Goal: Task Accomplishment & Management: Use online tool/utility

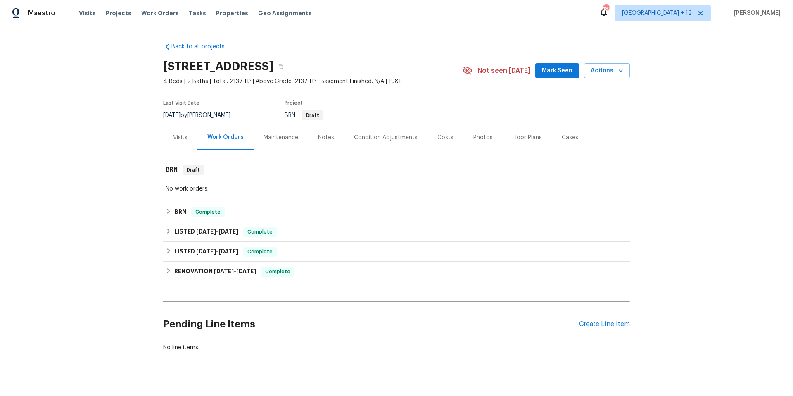
drag, startPoint x: 154, startPoint y: 15, endPoint x: 462, endPoint y: 21, distance: 307.5
click at [157, 15] on span "Work Orders" at bounding box center [160, 13] width 38 height 8
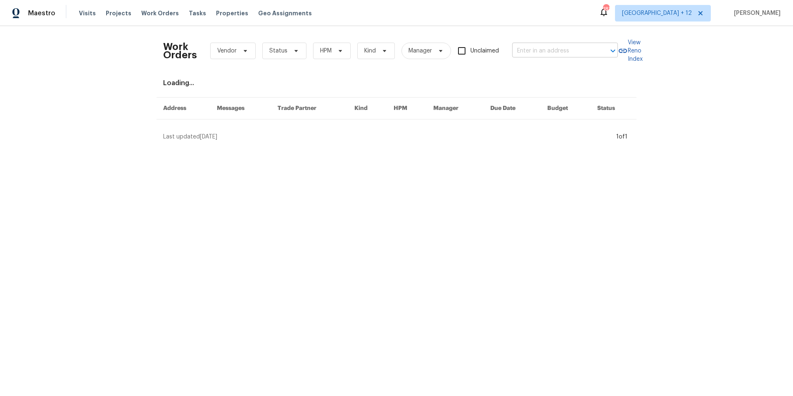
click at [576, 48] on input "text" at bounding box center [553, 51] width 83 height 13
paste input "[STREET_ADDRESS][PERSON_NAME]"
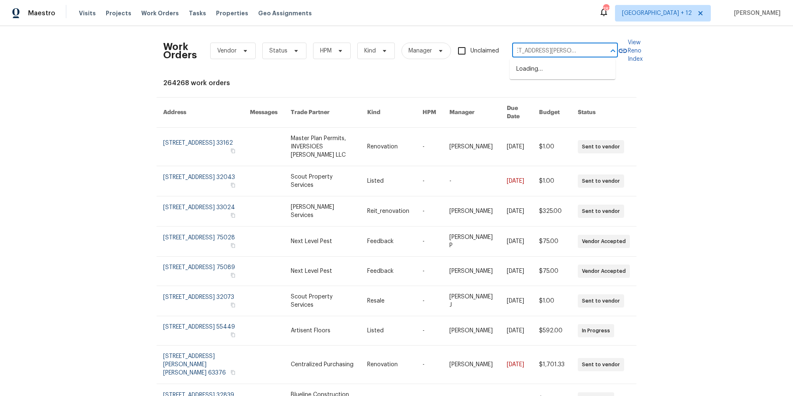
drag, startPoint x: 541, startPoint y: 49, endPoint x: 606, endPoint y: 49, distance: 65.3
click at [606, 49] on div "13 Phillips Dr, West Boylston, MA 01583 ​" at bounding box center [565, 51] width 106 height 13
type input "13 Phillips Dr"
click at [542, 72] on li "[STREET_ADDRESS][PERSON_NAME]" at bounding box center [563, 73] width 106 height 22
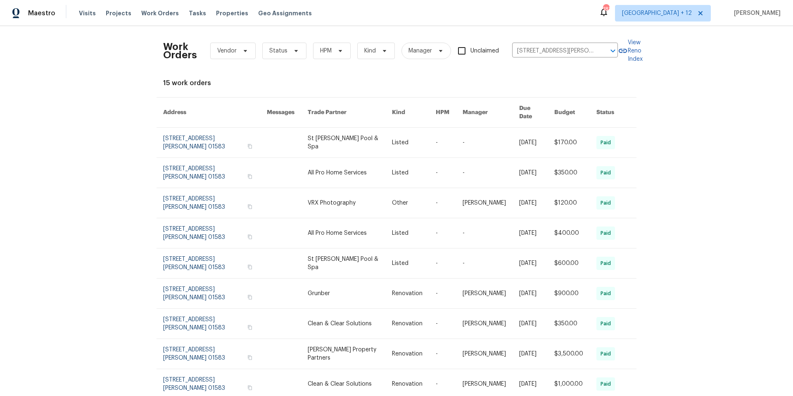
click at [699, 93] on div "Work Orders Vendor Status HPM Kind Manager Unclaimed 13 Phillips Dr, West Boyls…" at bounding box center [396, 211] width 793 height 370
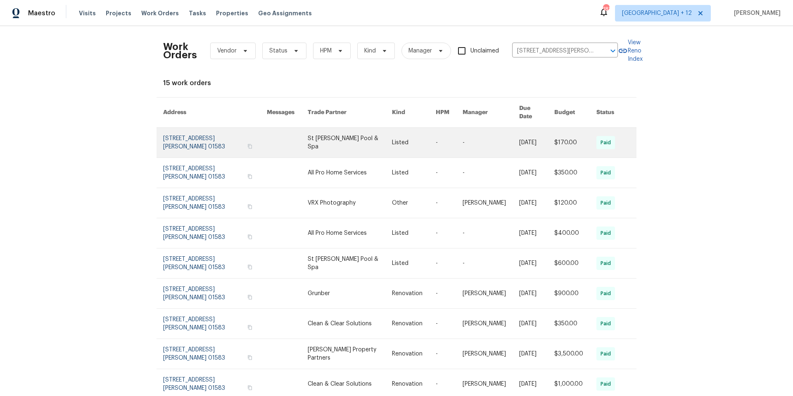
click at [179, 135] on link at bounding box center [215, 143] width 104 height 30
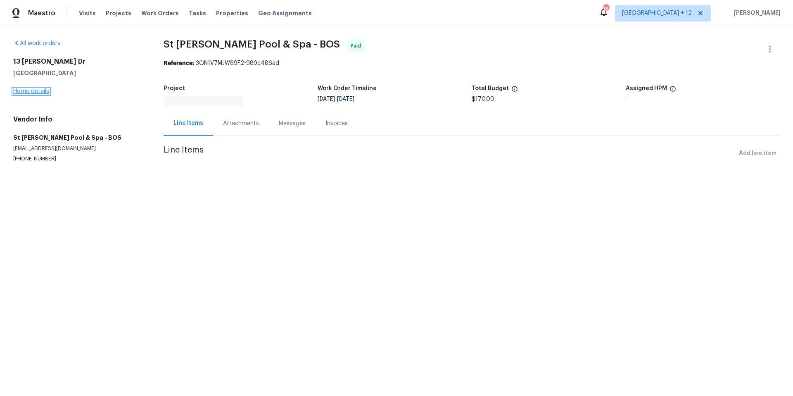
click at [43, 89] on link "Home details" at bounding box center [31, 91] width 36 height 6
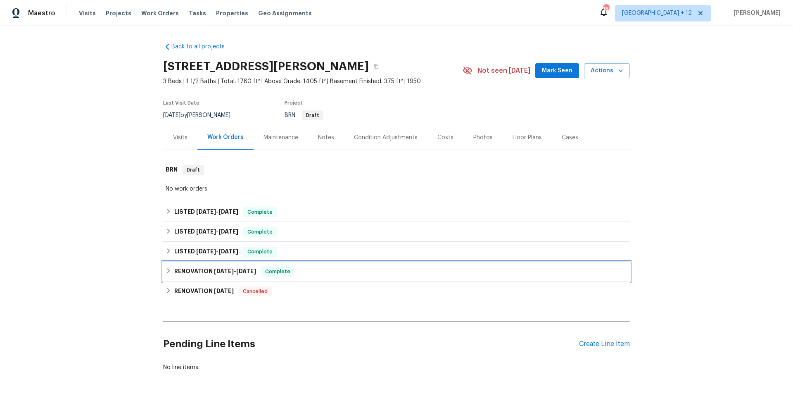
click at [168, 270] on icon at bounding box center [169, 271] width 6 height 6
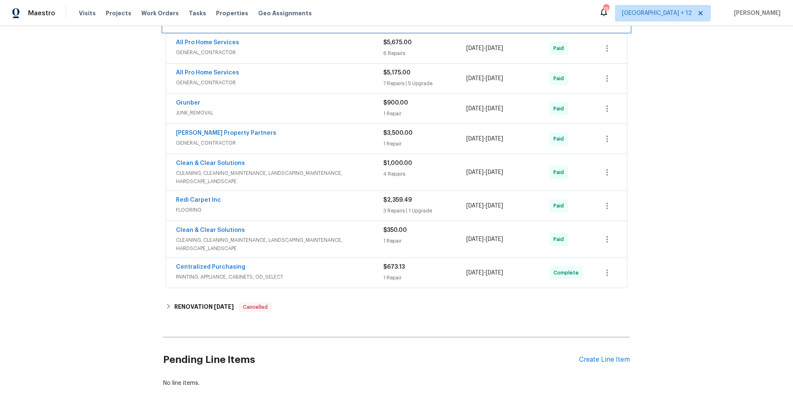
scroll to position [317, 0]
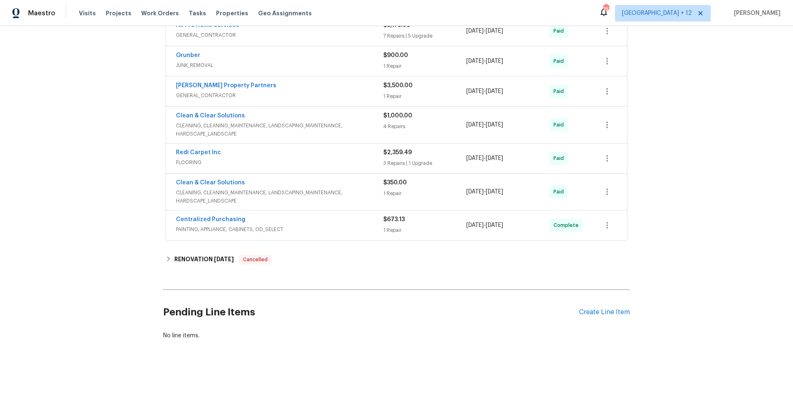
click at [295, 83] on div "[PERSON_NAME] Property Partners" at bounding box center [279, 86] width 207 height 10
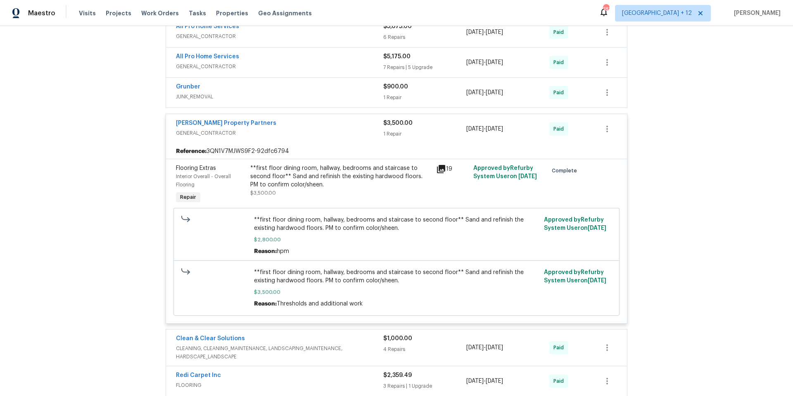
scroll to position [267, 0]
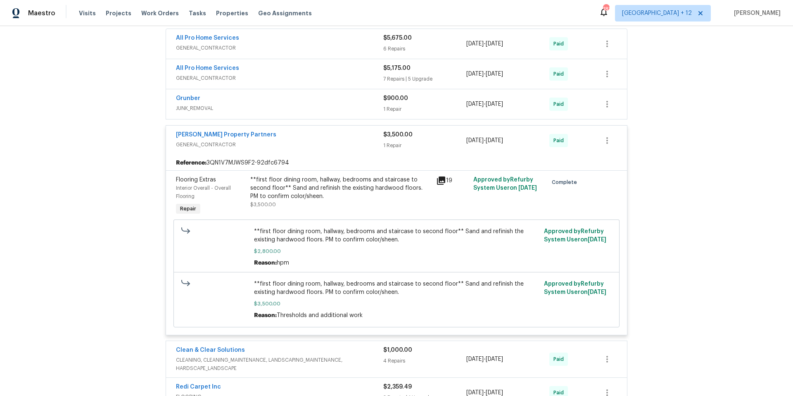
click at [298, 71] on div "All Pro Home Services" at bounding box center [279, 69] width 207 height 10
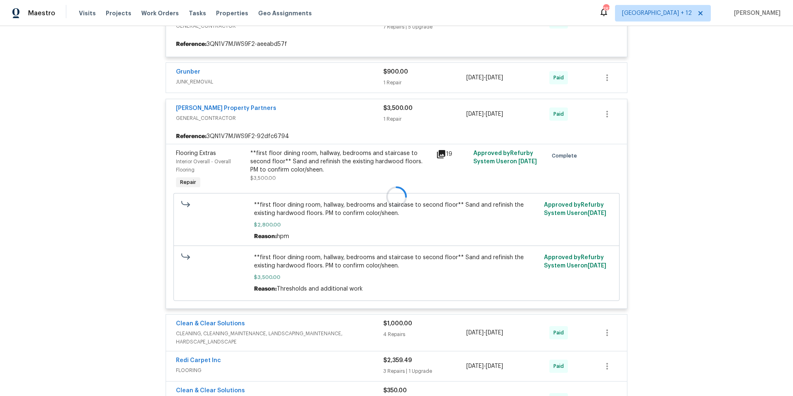
scroll to position [267, 0]
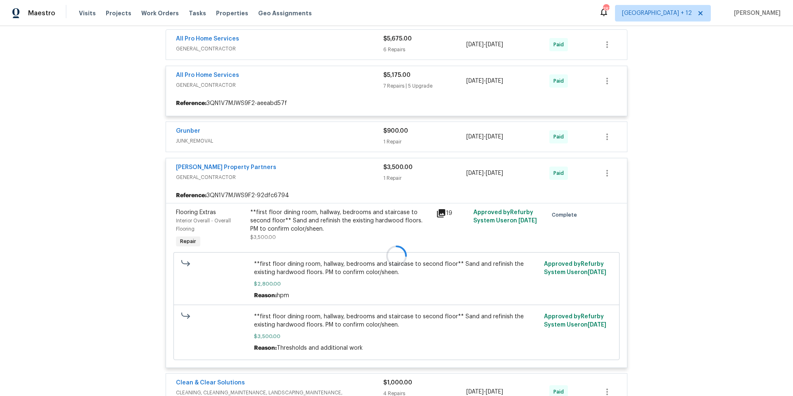
click at [279, 81] on div at bounding box center [396, 256] width 467 height 508
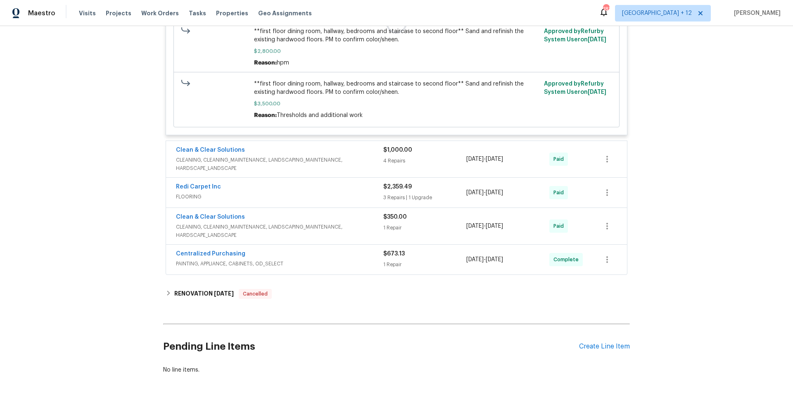
scroll to position [541, 0]
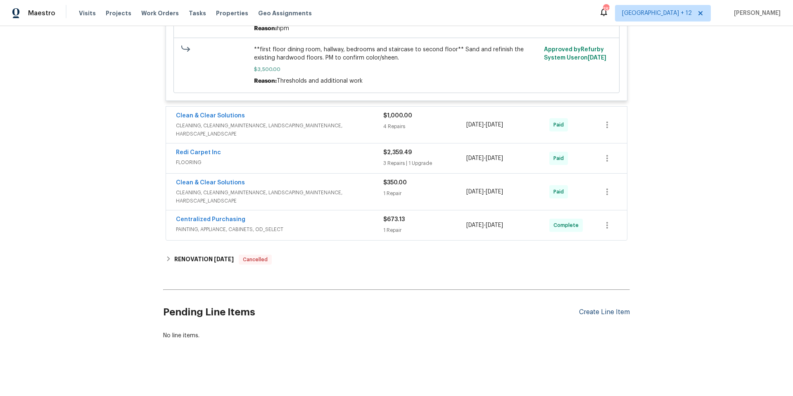
click at [603, 308] on div "Create Line Item" at bounding box center [604, 312] width 51 height 8
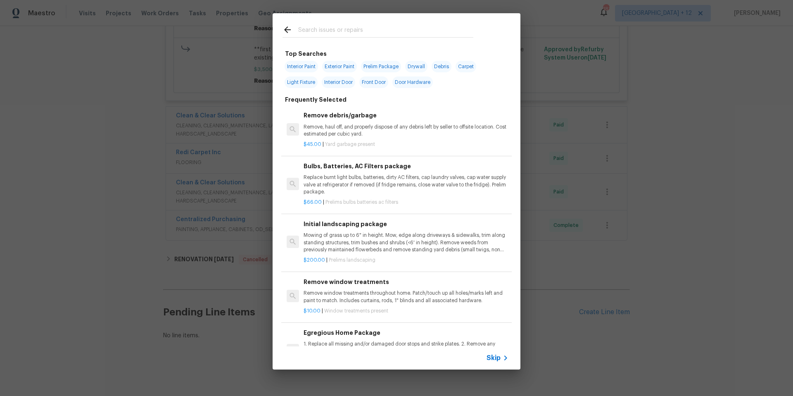
click at [488, 357] on span "Skip" at bounding box center [494, 358] width 14 height 8
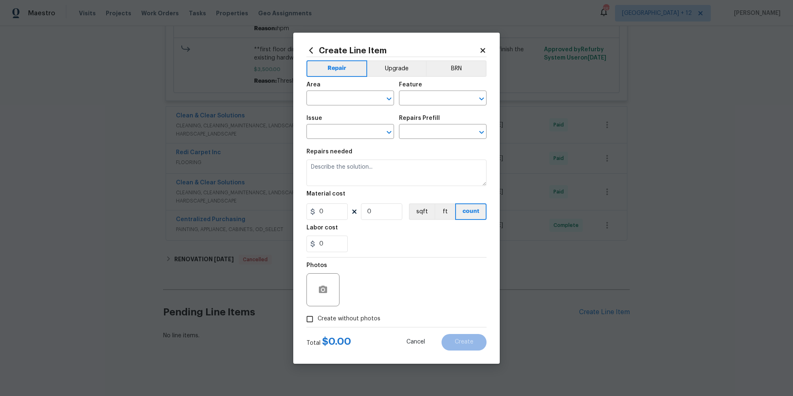
click at [347, 108] on span "Area ​" at bounding box center [351, 93] width 88 height 33
click at [346, 102] on input "text" at bounding box center [339, 99] width 64 height 13
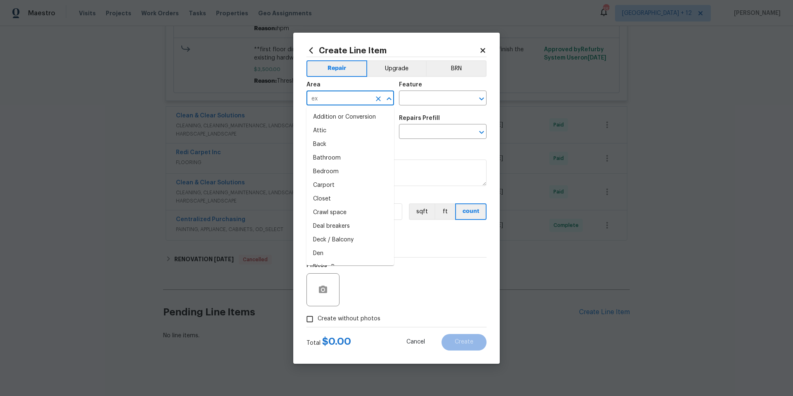
type input "ext"
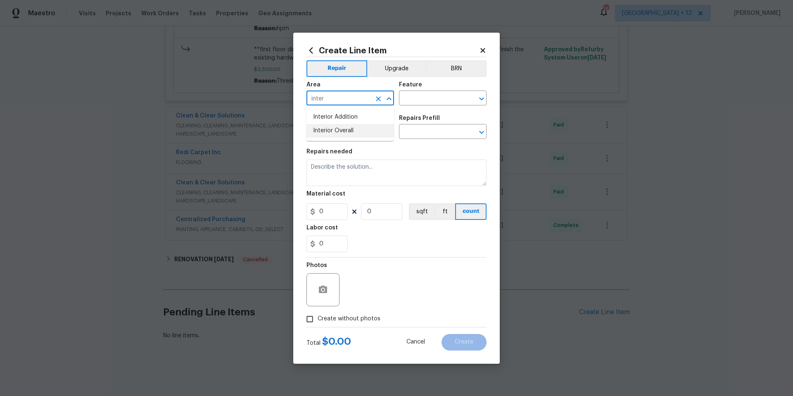
click at [339, 126] on li "Interior Overall" at bounding box center [351, 131] width 88 height 14
type input "Interior Overall"
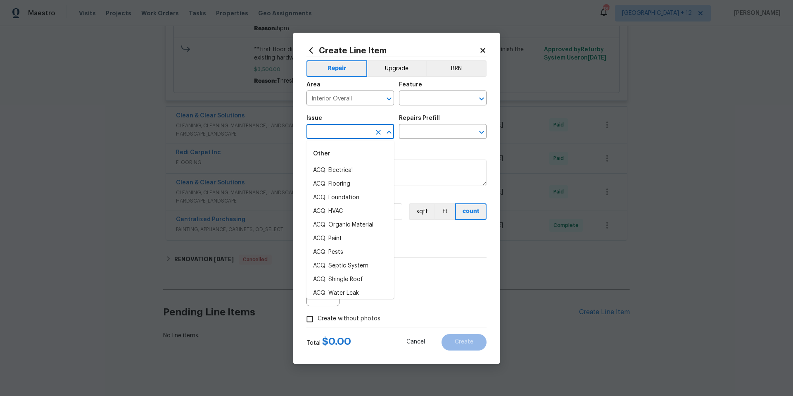
click at [341, 132] on input "text" at bounding box center [339, 132] width 64 height 13
type input "inter"
type input "i"
click at [356, 207] on li "Overall Exterior" at bounding box center [351, 207] width 88 height 14
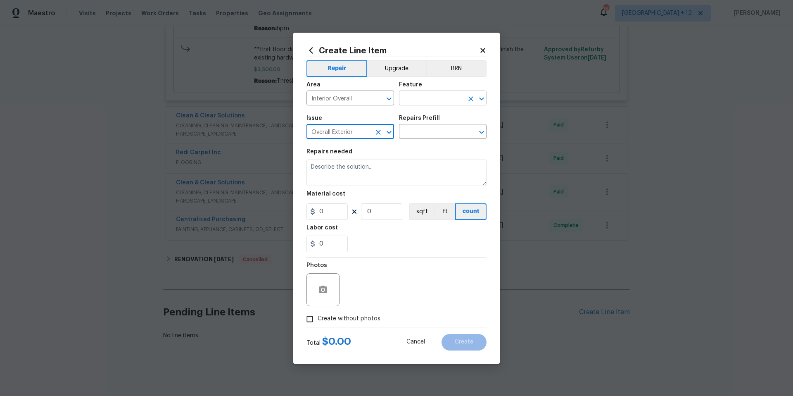
type input "Overall Exterior"
click at [433, 101] on input "text" at bounding box center [431, 99] width 64 height 13
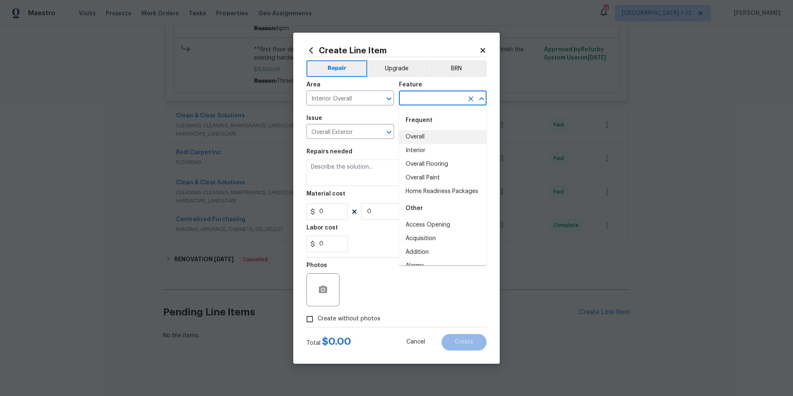
click at [432, 141] on li "Overall" at bounding box center [443, 137] width 88 height 14
type input "Overall"
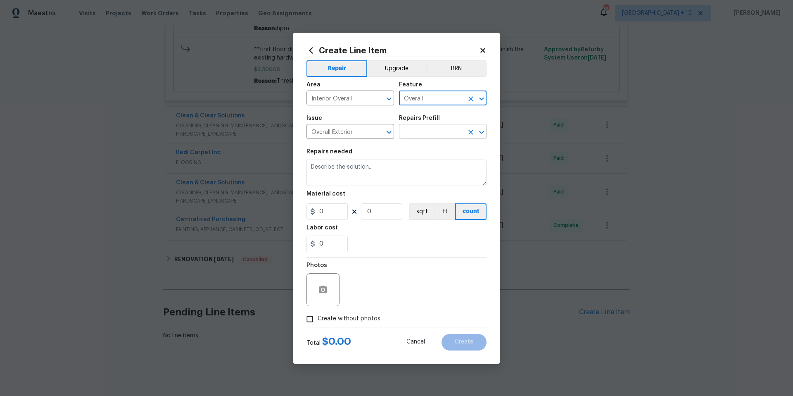
click at [428, 134] on input "text" at bounding box center [431, 132] width 64 height 13
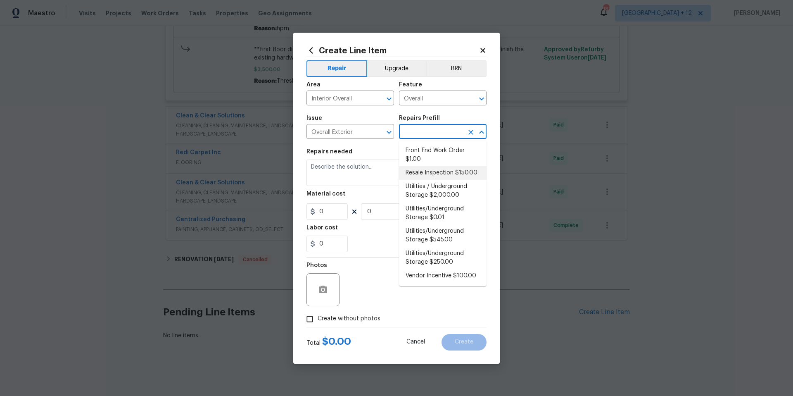
click at [429, 173] on li "Resale Inspection $150.00" at bounding box center [443, 173] width 88 height 14
type input "Resale Inspection $150.00"
type textarea "POS Inspection Attendance and Documentation: Attend scheduled Point of Sale (PO…"
type input "1"
type input "150"
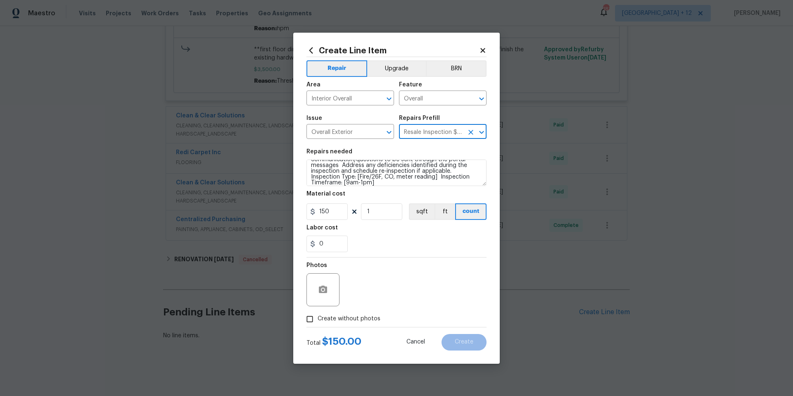
scroll to position [46, 0]
drag, startPoint x: 358, startPoint y: 171, endPoint x: 375, endPoint y: 174, distance: 17.2
click at [358, 171] on textarea "POS Inspection Attendance and Documentation: Attend scheduled Point of Sale (PO…" at bounding box center [397, 173] width 180 height 26
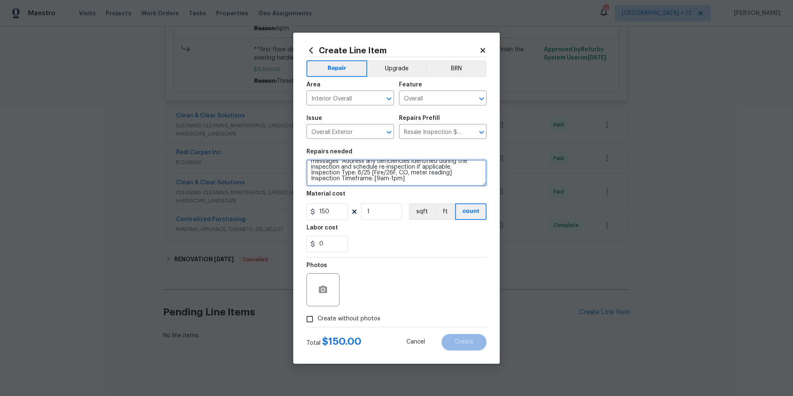
drag, startPoint x: 395, startPoint y: 177, endPoint x: 377, endPoint y: 180, distance: 18.4
click at [377, 180] on textarea "POS Inspection Attendance and Documentation: Attend scheduled Point of Sale (PO…" at bounding box center [397, 173] width 180 height 26
click at [375, 179] on textarea "POS Inspection Attendance and Documentation: Attend scheduled Point of Sale (PO…" at bounding box center [397, 173] width 180 height 26
drag, startPoint x: 373, startPoint y: 178, endPoint x: 408, endPoint y: 181, distance: 34.8
click at [408, 181] on textarea "POS Inspection Attendance and Documentation: Attend scheduled Point of Sale (PO…" at bounding box center [397, 173] width 180 height 26
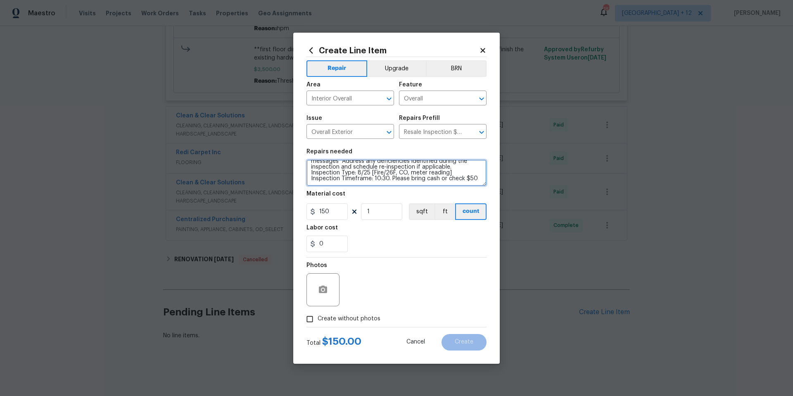
scroll to position [48, 0]
drag, startPoint x: 426, startPoint y: 175, endPoint x: 448, endPoint y: 181, distance: 22.4
click at [426, 175] on textarea "POS Inspection Attendance and Documentation: Attend scheduled Point of Sale (PO…" at bounding box center [397, 173] width 180 height 26
click at [385, 179] on textarea "POS Inspection Attendance and Documentation: Attend scheduled Point of Sale (PO…" at bounding box center [397, 173] width 180 height 26
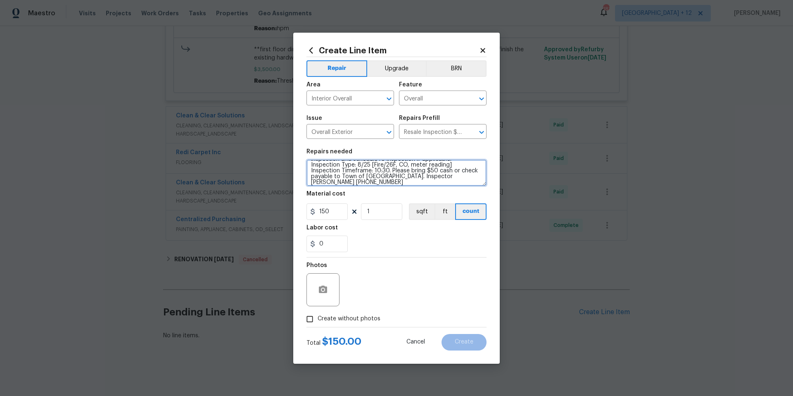
type textarea "POS Inspection Attendance and Documentation: Attend scheduled Point of Sale (PO…"
drag, startPoint x: 330, startPoint y: 211, endPoint x: 320, endPoint y: 211, distance: 10.3
click at [320, 211] on input "150" at bounding box center [327, 211] width 41 height 17
type input "200"
click at [419, 255] on section "Repairs needed POS Inspection Attendance and Documentation: Attend scheduled Po…" at bounding box center [397, 200] width 180 height 113
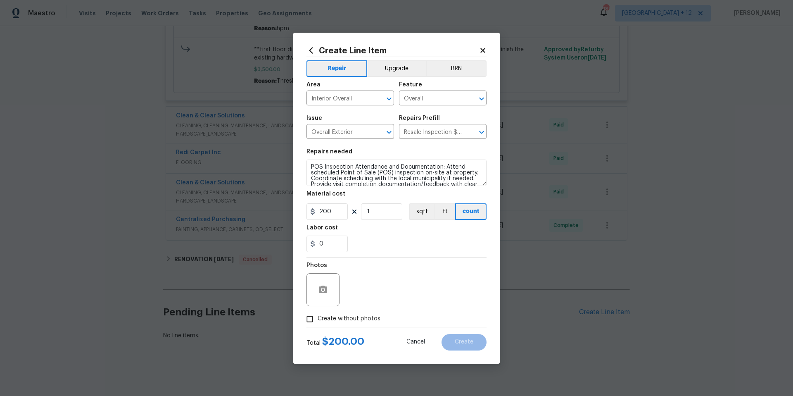
scroll to position [58, 0]
click at [311, 318] on input "Create without photos" at bounding box center [310, 319] width 16 height 16
checkbox input "true"
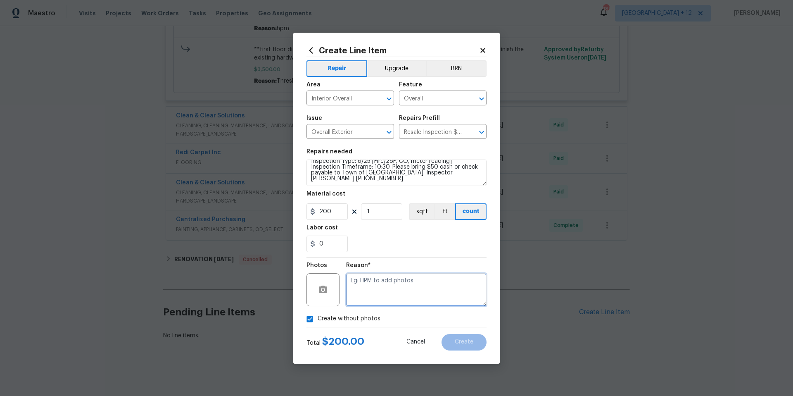
click at [409, 283] on textarea at bounding box center [416, 289] width 141 height 33
drag, startPoint x: 460, startPoint y: 338, endPoint x: 376, endPoint y: 280, distance: 101.6
click at [378, 284] on form "Repair Upgrade BRN Area Interior Overall ​ Feature Overall ​ Issue Overall Exte…" at bounding box center [397, 203] width 180 height 293
click at [376, 280] on textarea "NN" at bounding box center [416, 289] width 141 height 33
type textarea "NA"
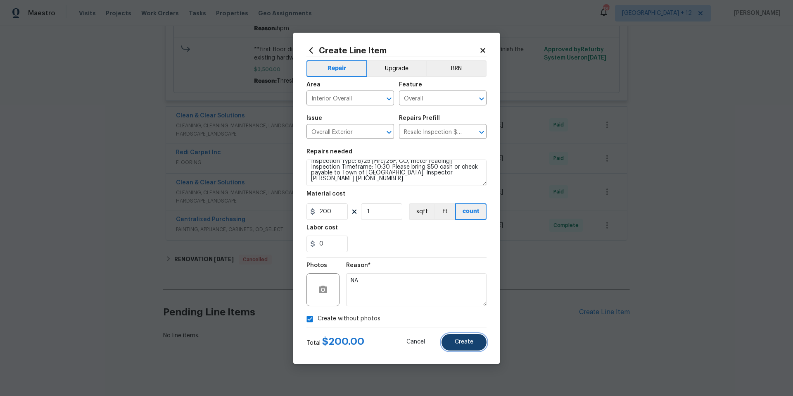
click at [478, 341] on button "Create" at bounding box center [464, 342] width 45 height 17
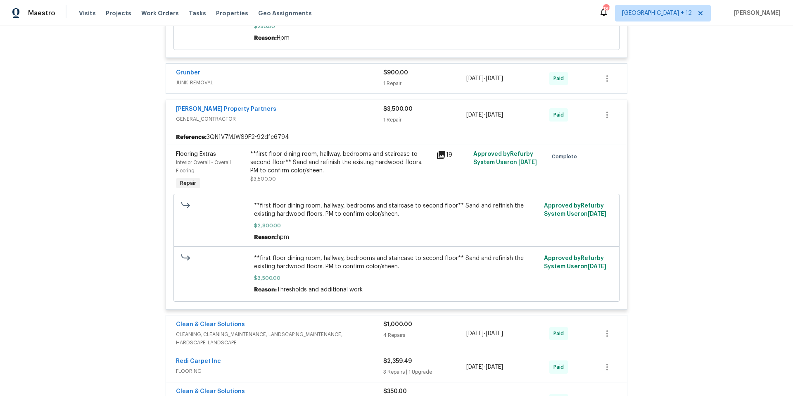
scroll to position [561, 0]
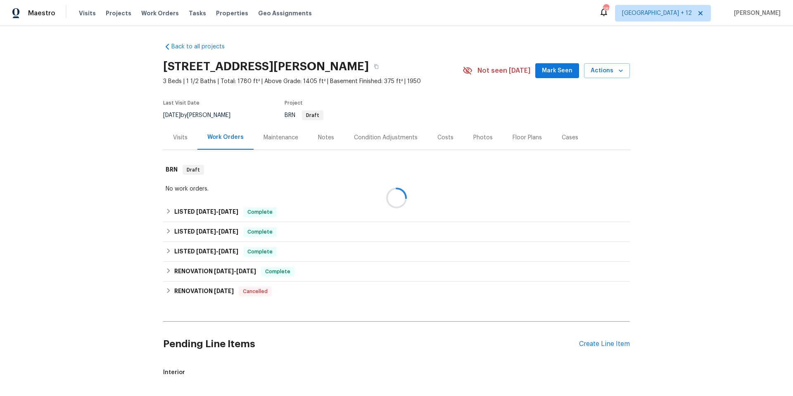
click at [165, 271] on div at bounding box center [396, 198] width 793 height 396
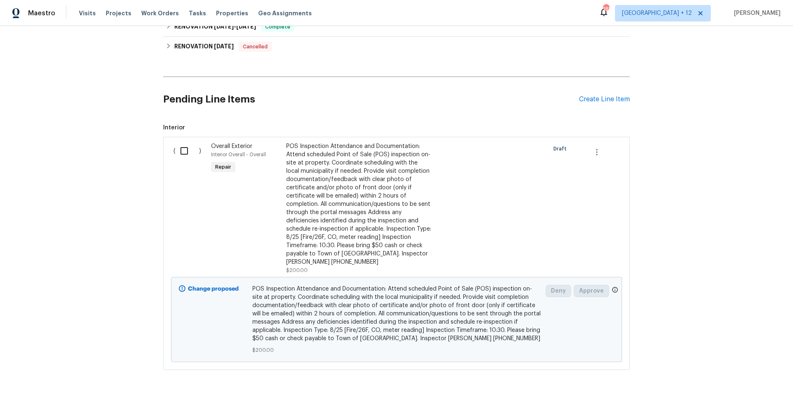
scroll to position [192, 0]
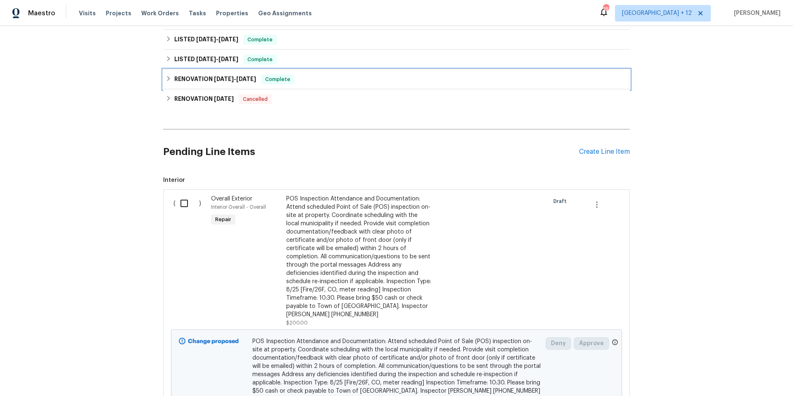
click at [166, 76] on icon at bounding box center [169, 79] width 6 height 6
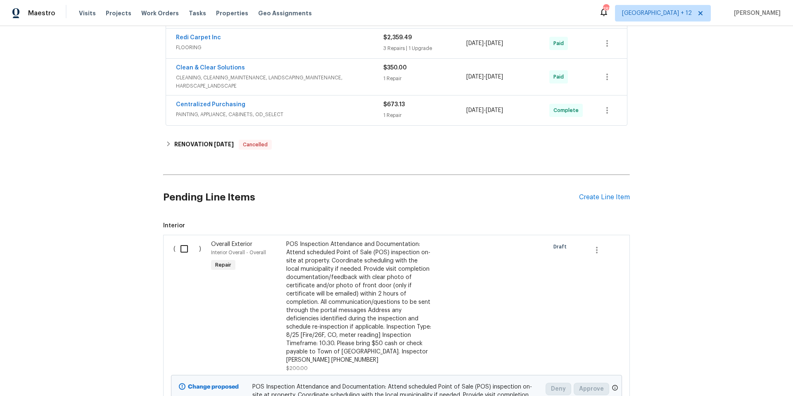
scroll to position [465, 0]
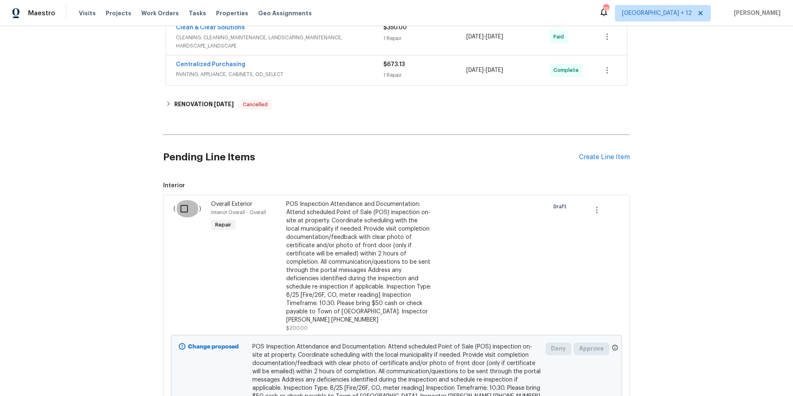
click at [180, 212] on input "checkbox" at bounding box center [188, 208] width 24 height 17
checkbox input "true"
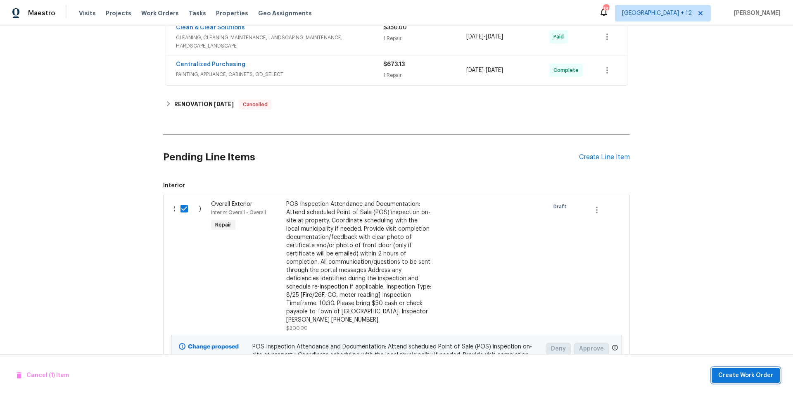
click at [734, 378] on span "Create Work Order" at bounding box center [746, 375] width 55 height 10
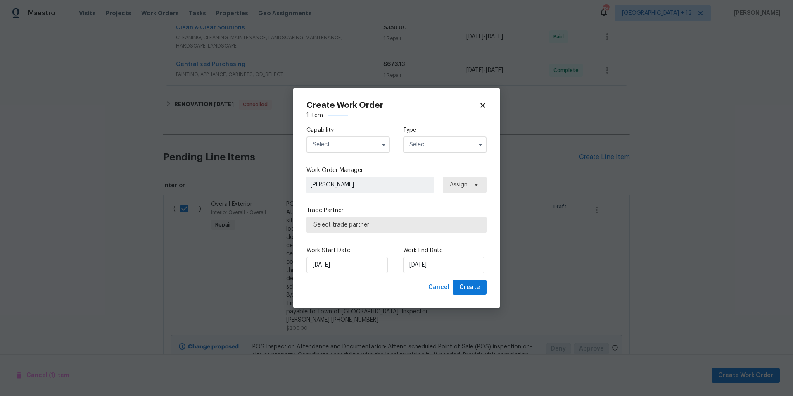
click at [369, 145] on input "text" at bounding box center [348, 144] width 83 height 17
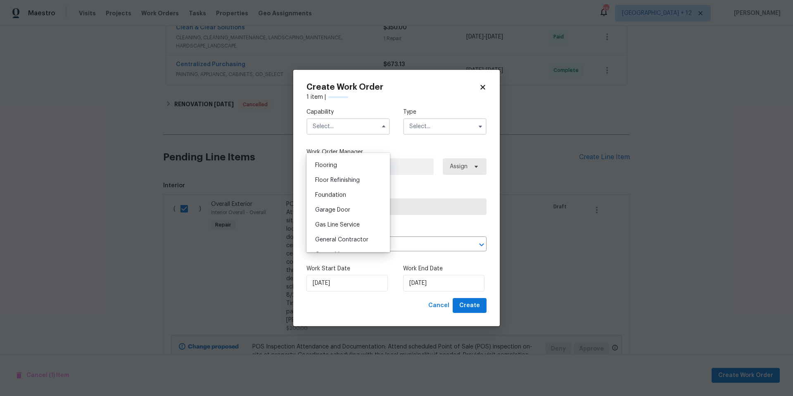
scroll to position [318, 0]
click at [341, 242] on div "General Contractor" at bounding box center [348, 239] width 79 height 15
type input "General Contractor"
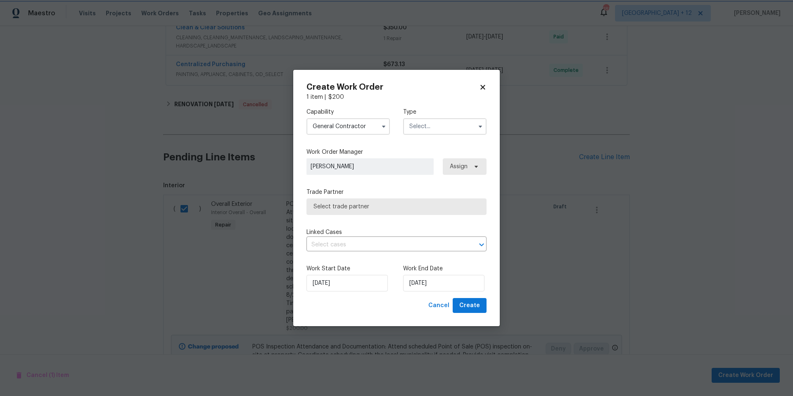
scroll to position [338, 0]
click at [422, 126] on input "text" at bounding box center [444, 126] width 83 height 17
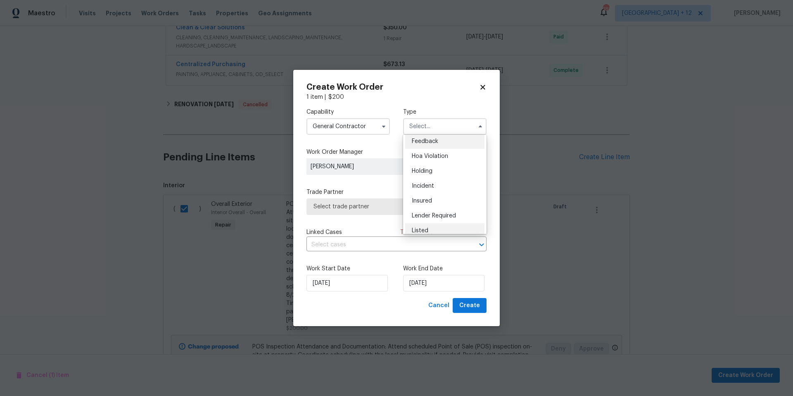
scroll to position [3, 0]
click at [419, 226] on div "Listed" at bounding box center [444, 230] width 79 height 15
type input "Listed"
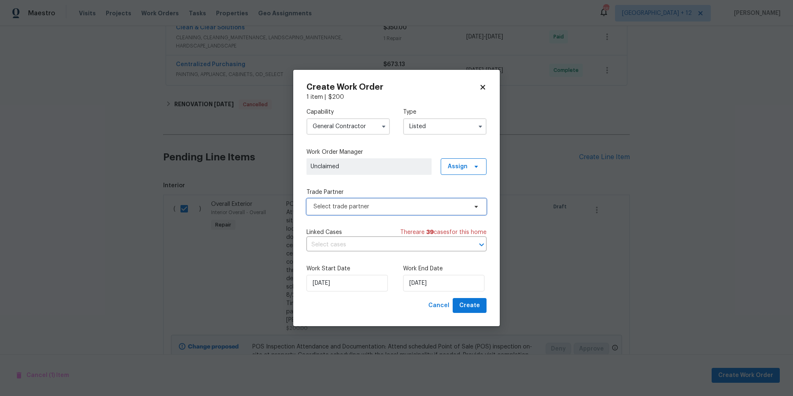
click at [394, 207] on span "Select trade partner" at bounding box center [391, 207] width 154 height 8
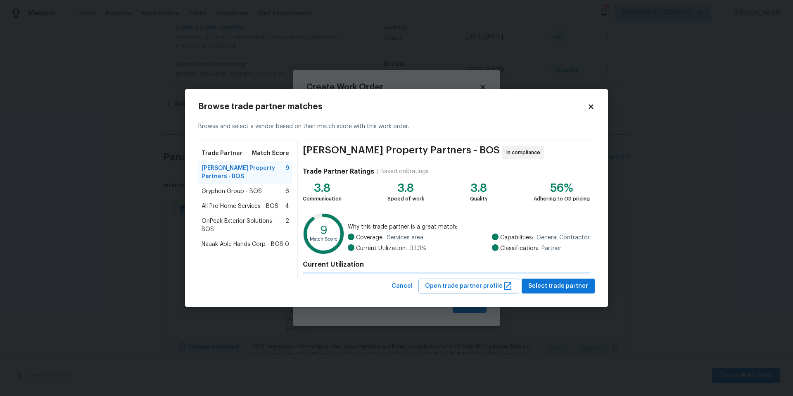
click at [244, 204] on div "Trade Partner Match Score [PERSON_NAME] Property Partners - BOS 9 Gryphon Group…" at bounding box center [248, 210] width 100 height 138
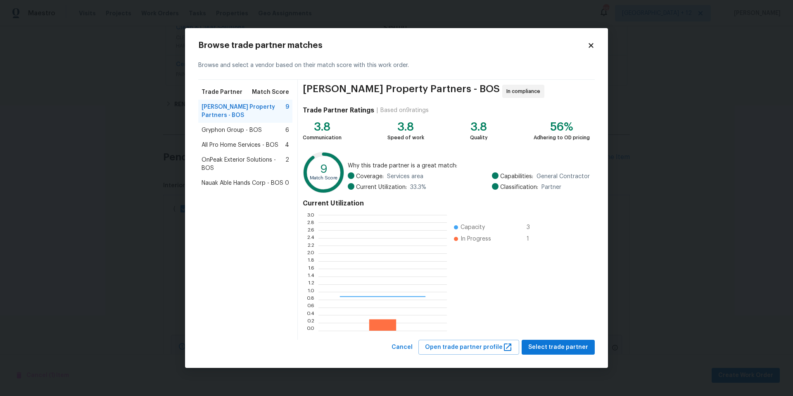
scroll to position [110, 123]
click at [228, 143] on span "All Pro Home Services - BOS" at bounding box center [240, 145] width 77 height 8
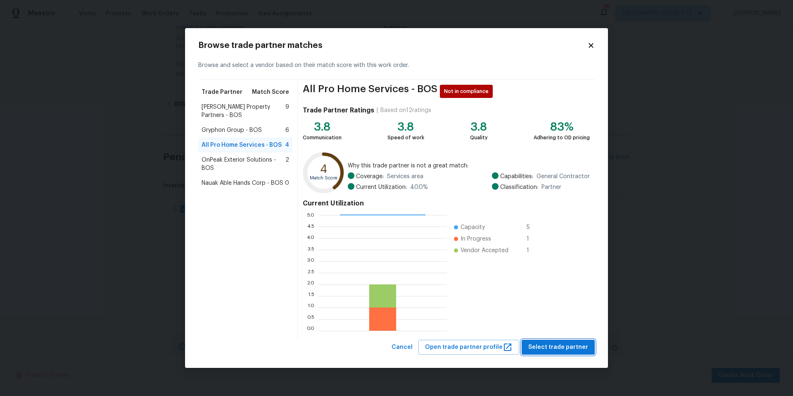
click at [558, 349] on span "Select trade partner" at bounding box center [559, 347] width 60 height 10
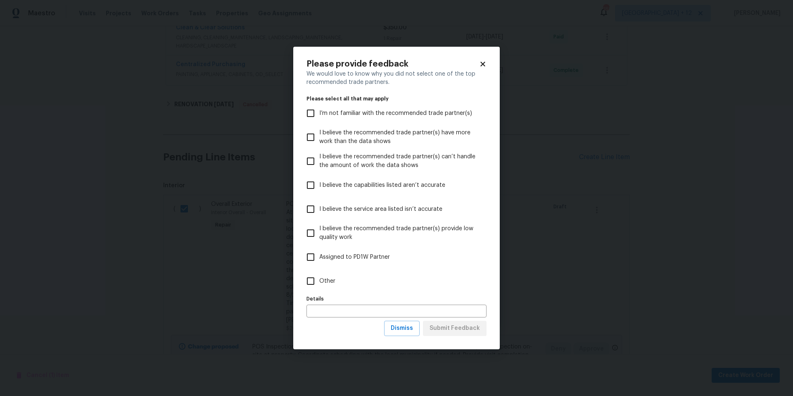
click at [312, 279] on input "Other" at bounding box center [310, 280] width 17 height 17
checkbox input "true"
click at [445, 331] on span "Submit Feedback" at bounding box center [455, 328] width 50 height 10
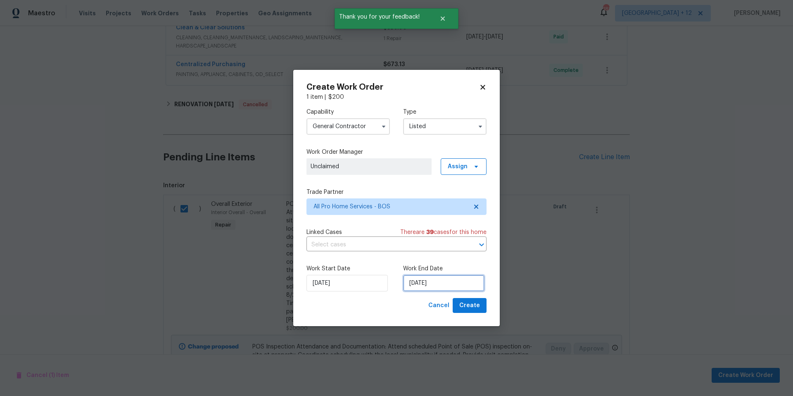
click at [445, 282] on input "[DATE]" at bounding box center [443, 283] width 81 height 17
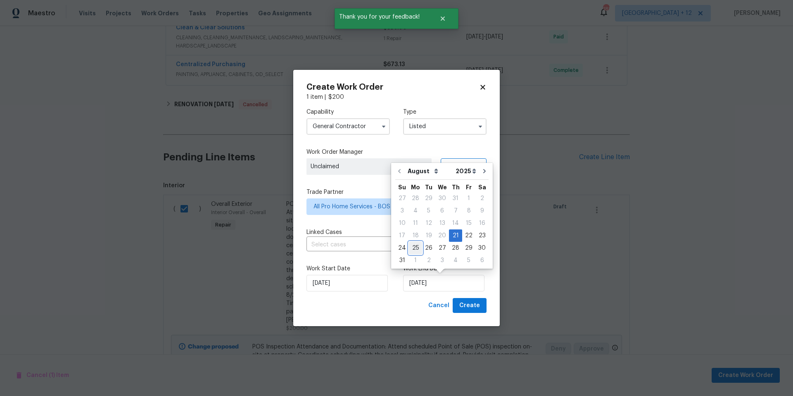
click at [416, 249] on div "25" at bounding box center [415, 248] width 13 height 12
type input "[DATE]"
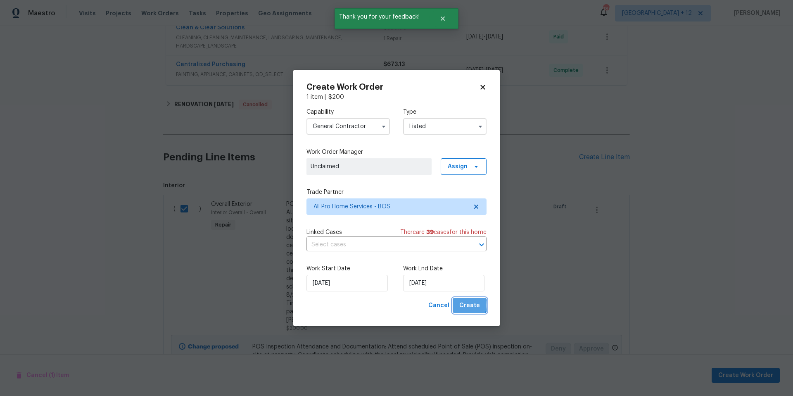
click at [467, 305] on span "Create" at bounding box center [470, 305] width 21 height 10
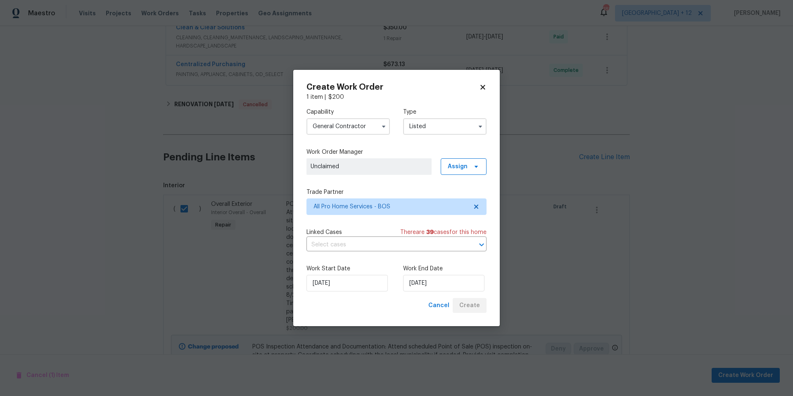
checkbox input "false"
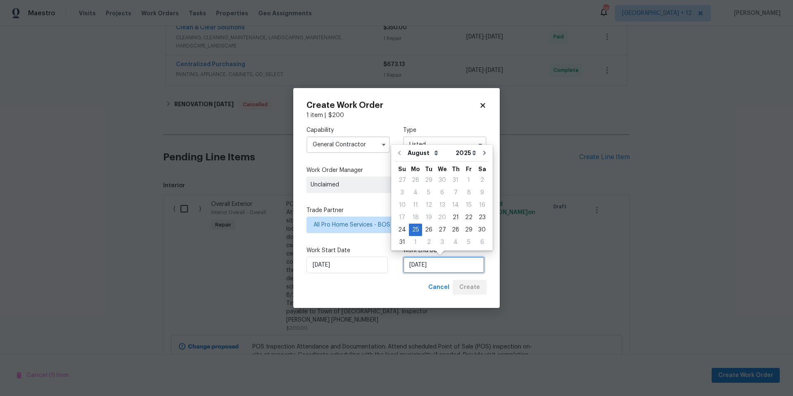
click at [459, 269] on input "[DATE]" at bounding box center [443, 265] width 81 height 17
click at [417, 231] on div "25" at bounding box center [415, 230] width 13 height 12
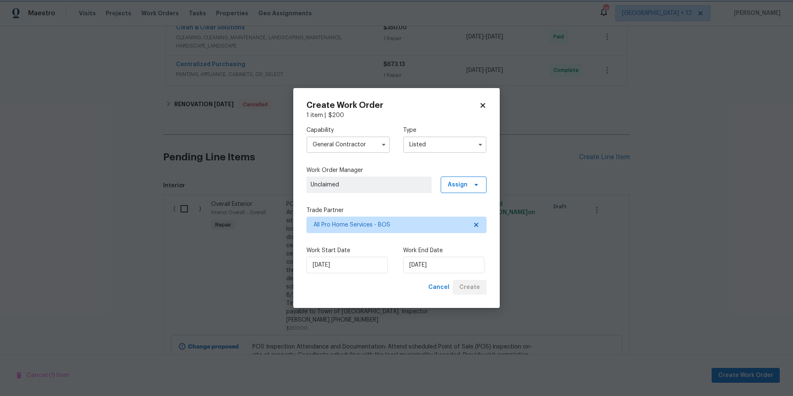
click at [481, 264] on div "[DATE]" at bounding box center [444, 265] width 83 height 17
click at [476, 284] on div "Cancel Create" at bounding box center [456, 287] width 62 height 15
click at [403, 187] on span "Unclaimed" at bounding box center [369, 185] width 117 height 8
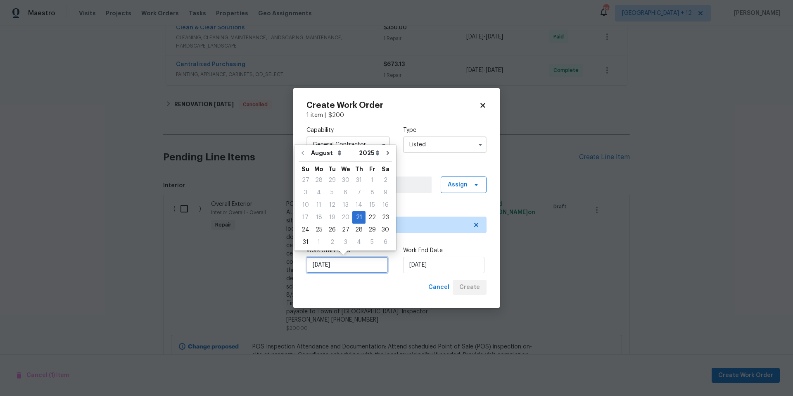
click at [345, 268] on input "[DATE]" at bounding box center [347, 265] width 81 height 17
click at [490, 250] on div "Create Work Order 1 item | $ 200 Capability General [DEMOGRAPHIC_DATA] Type Lis…" at bounding box center [396, 198] width 207 height 220
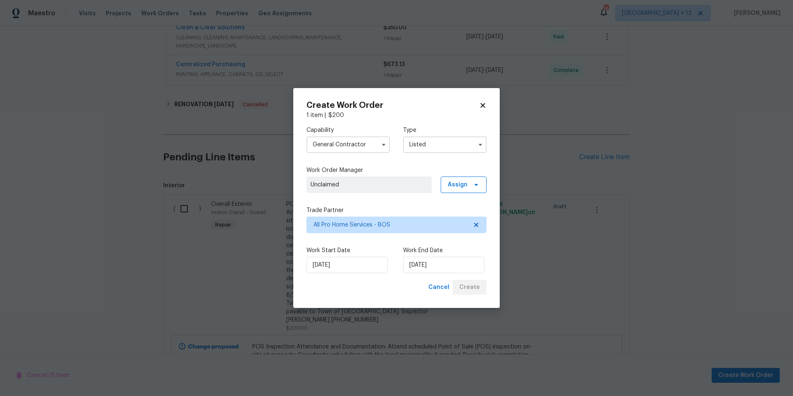
click at [486, 105] on icon at bounding box center [482, 105] width 7 height 7
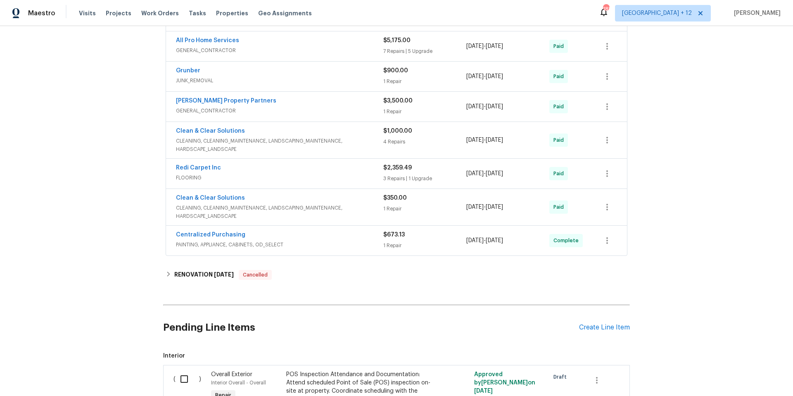
scroll to position [294, 0]
click at [331, 52] on span "GENERAL_CONTRACTOR" at bounding box center [279, 52] width 207 height 8
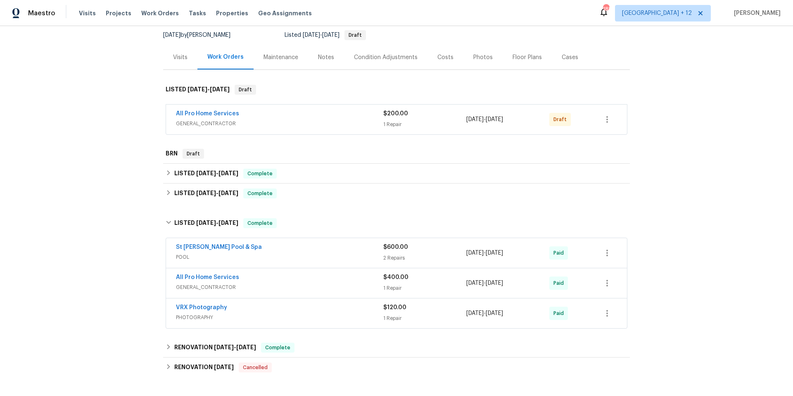
scroll to position [79, 0]
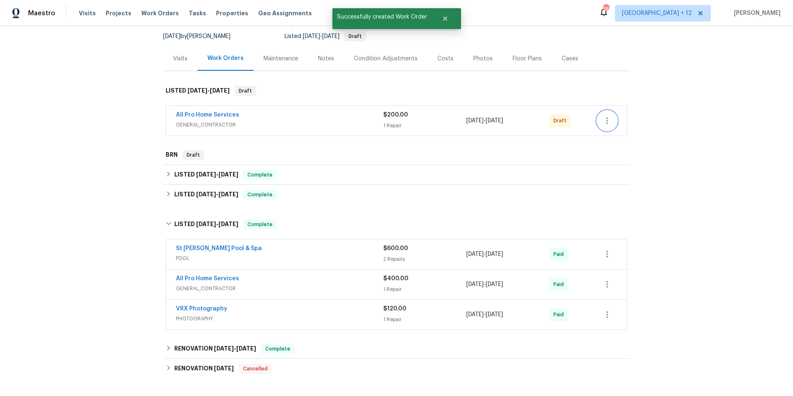
click at [605, 124] on icon "button" at bounding box center [608, 121] width 10 height 10
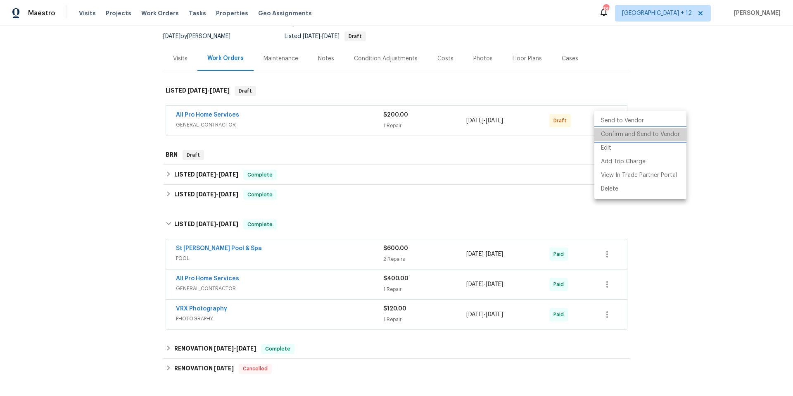
click at [641, 136] on li "Confirm and Send to Vendor" at bounding box center [641, 135] width 92 height 14
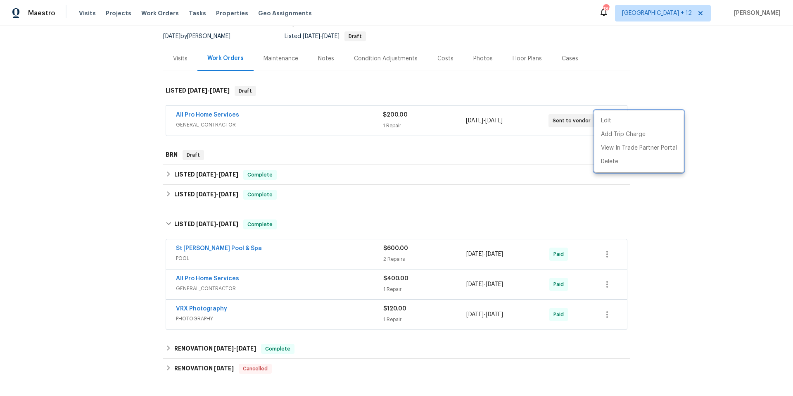
click at [735, 126] on div at bounding box center [396, 198] width 793 height 396
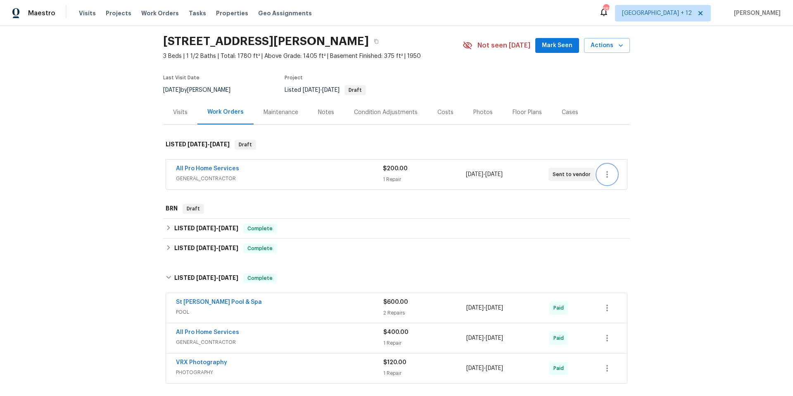
scroll to position [0, 0]
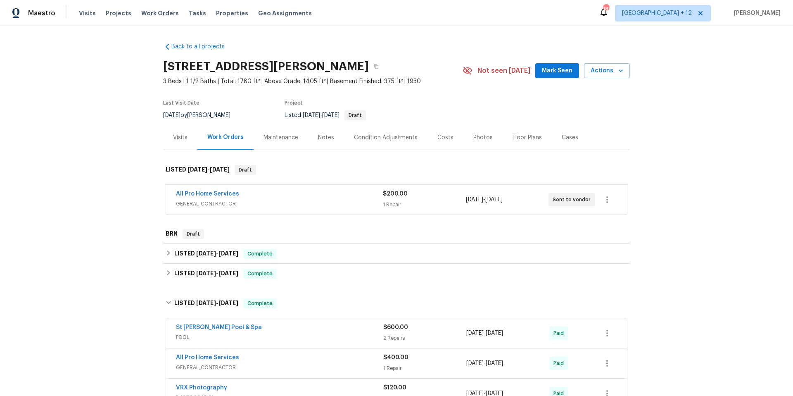
click at [245, 202] on span "GENERAL_CONTRACTOR" at bounding box center [279, 204] width 207 height 8
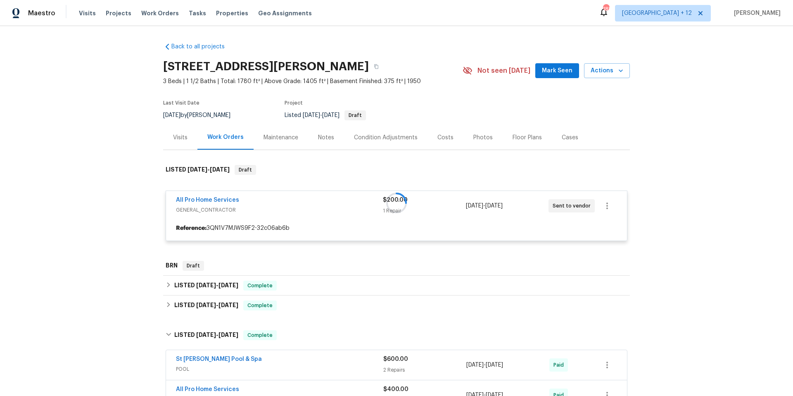
click at [221, 199] on div at bounding box center [396, 203] width 467 height 93
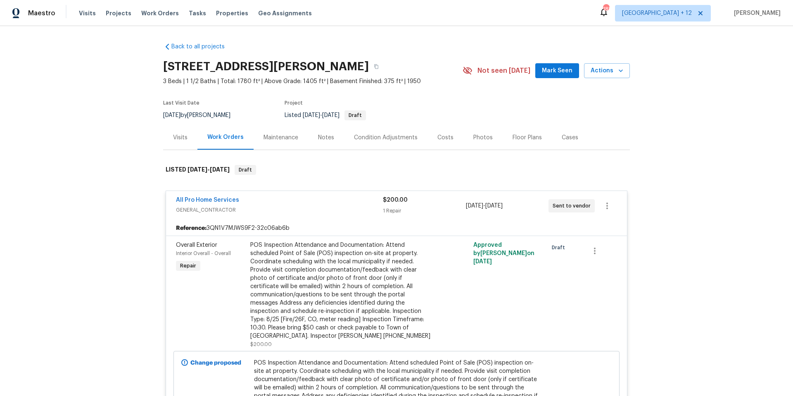
click at [696, 189] on div "Back to all projects [STREET_ADDRESS][PERSON_NAME] 3 Beds | 1 1/2 Baths | Total…" at bounding box center [396, 211] width 793 height 370
click at [379, 65] on icon "button" at bounding box center [376, 66] width 5 height 5
